Goal: Transaction & Acquisition: Obtain resource

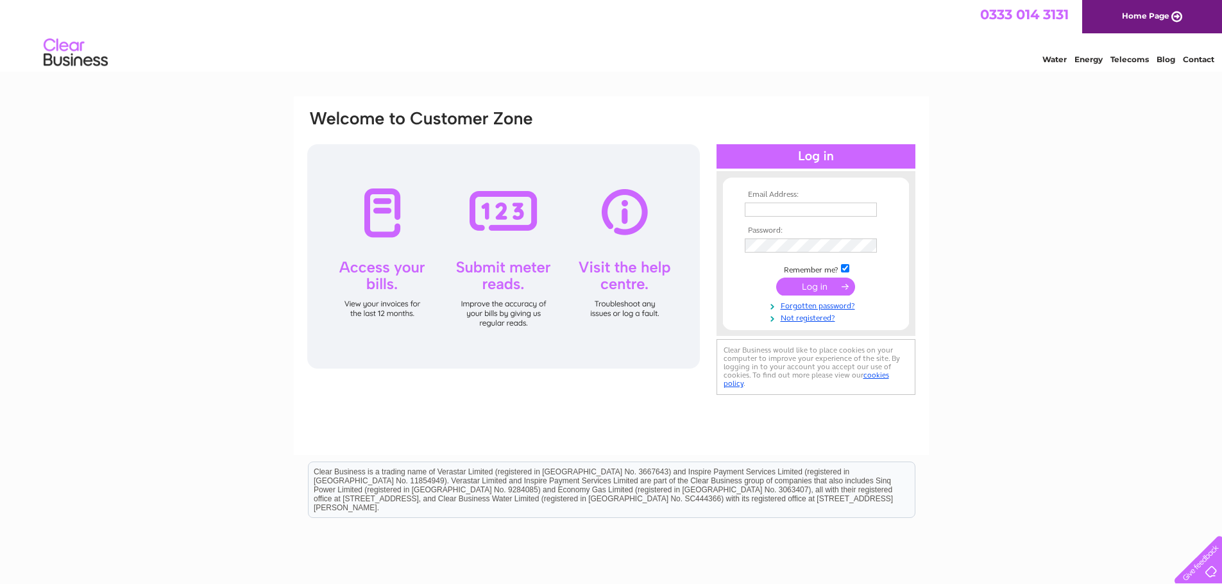
type input "val.thomson@starleyhall.co.uk"
click at [826, 287] on input "submit" at bounding box center [815, 287] width 79 height 18
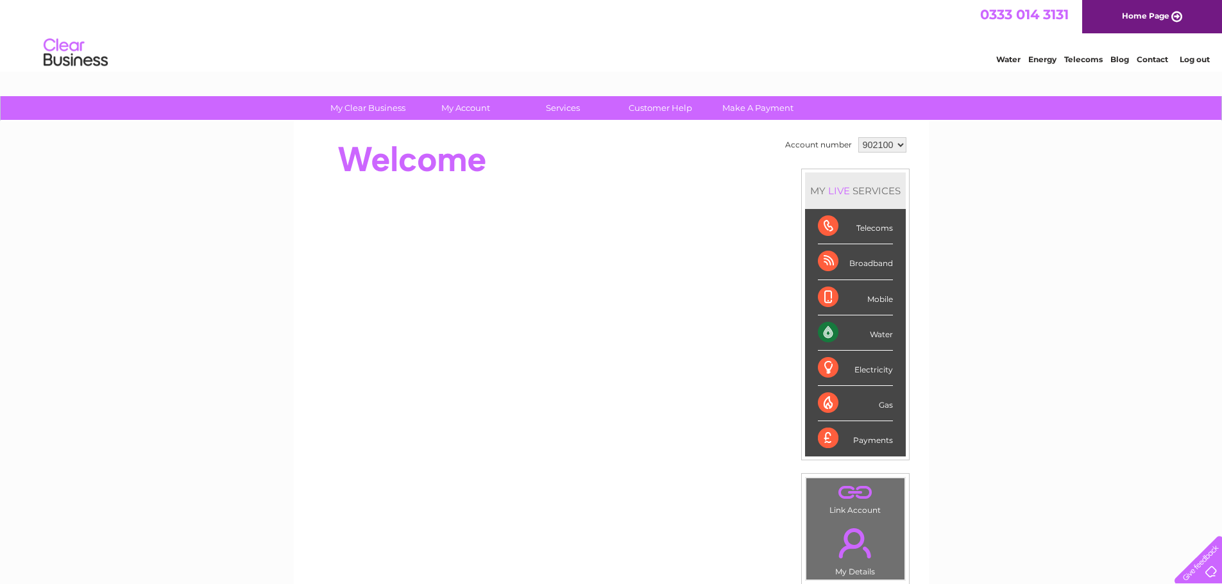
click at [879, 332] on div "Water" at bounding box center [855, 333] width 75 height 35
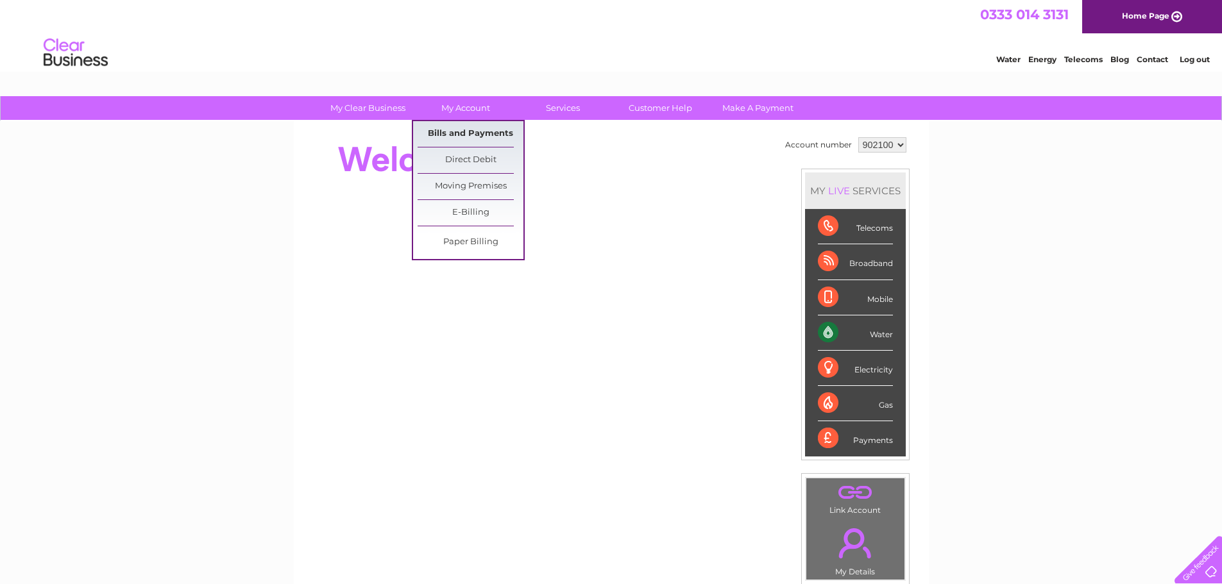
click at [480, 131] on link "Bills and Payments" at bounding box center [471, 134] width 106 height 26
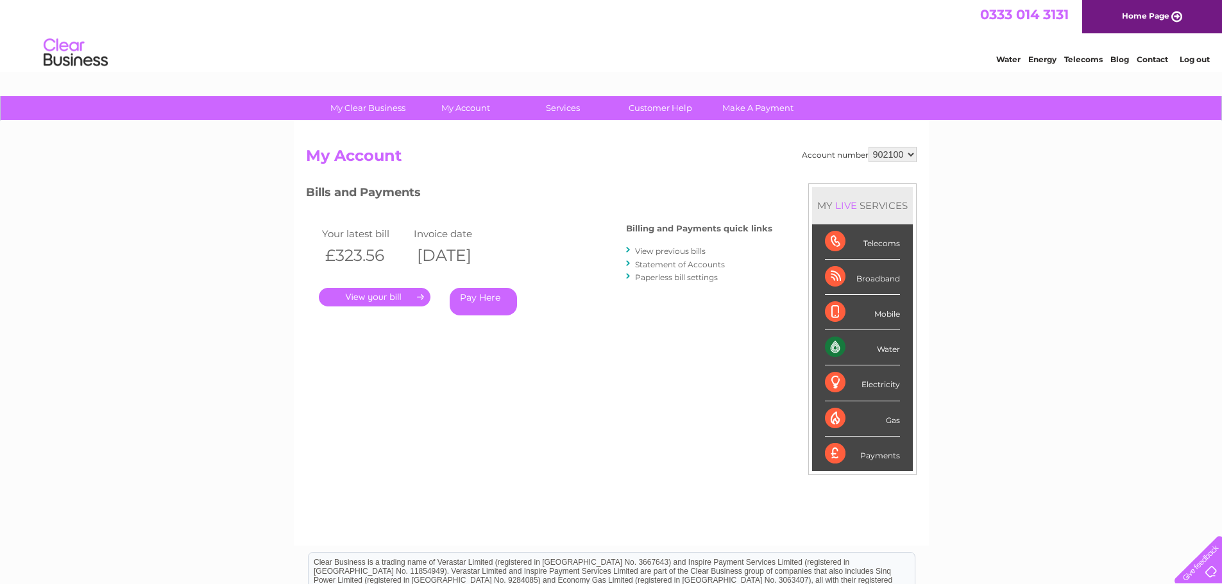
click at [380, 296] on link "." at bounding box center [375, 297] width 112 height 19
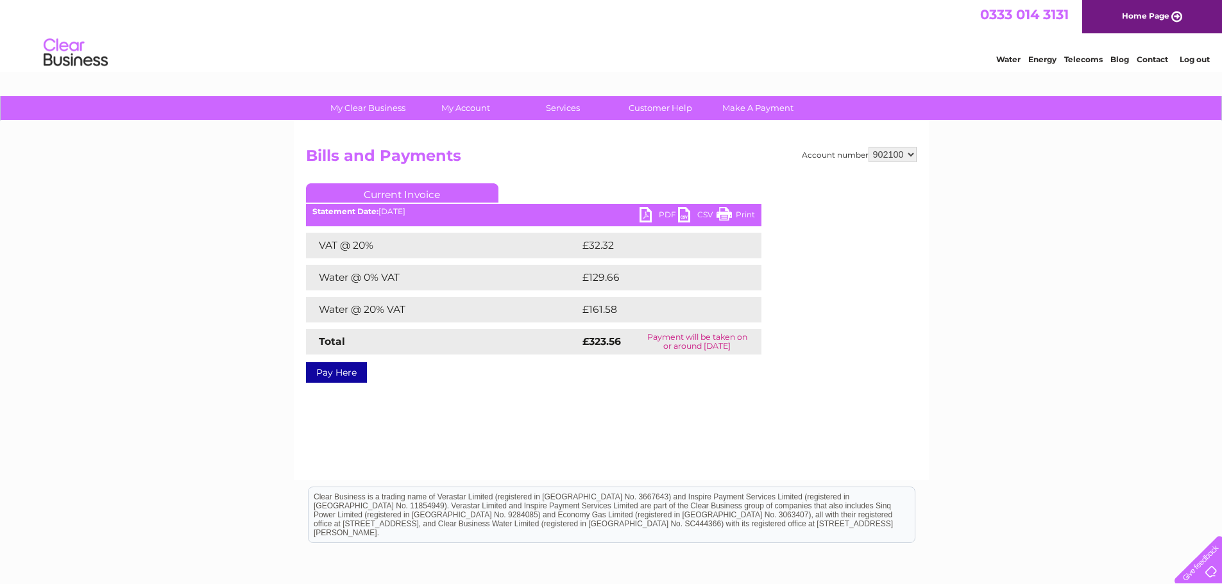
click at [647, 210] on link "PDF" at bounding box center [659, 216] width 38 height 19
click at [912, 157] on select "902100 966889" at bounding box center [893, 154] width 48 height 15
select select "966889"
click at [869, 147] on select "902100 966889" at bounding box center [893, 154] width 48 height 15
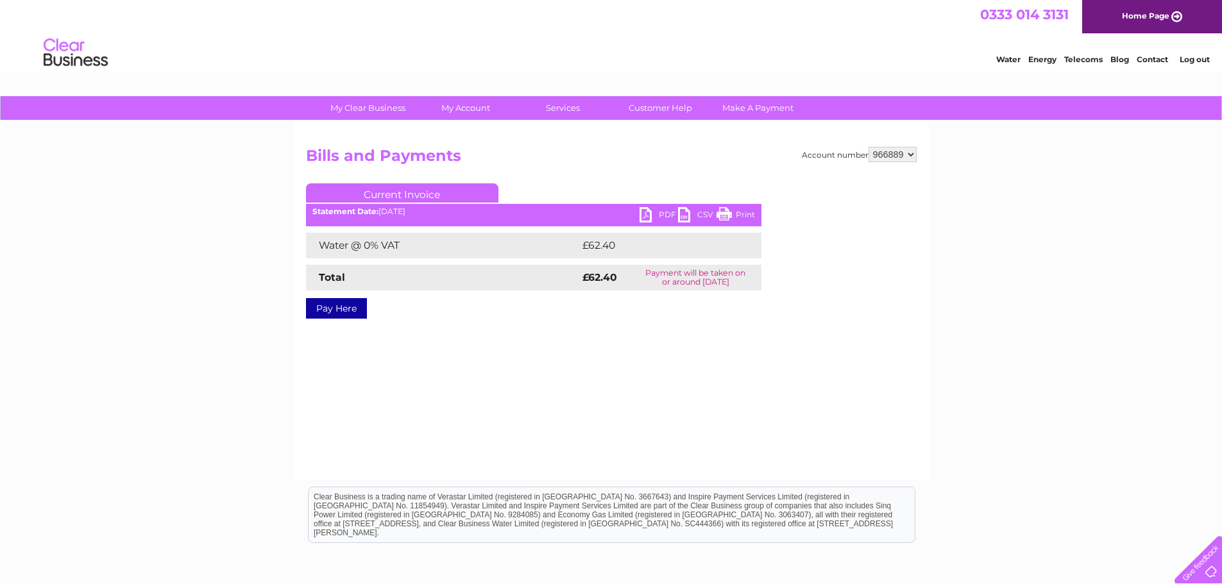
click at [644, 212] on link "PDF" at bounding box center [659, 216] width 38 height 19
click at [1196, 62] on link "Log out" at bounding box center [1195, 60] width 30 height 10
